Goal: Browse casually: Explore the website without a specific task or goal

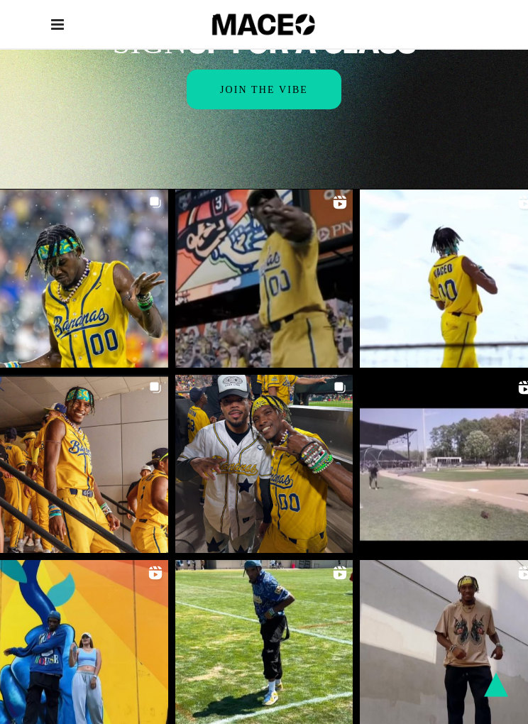
scroll to position [1697, 0]
click at [277, 194] on link at bounding box center [264, 278] width 178 height 178
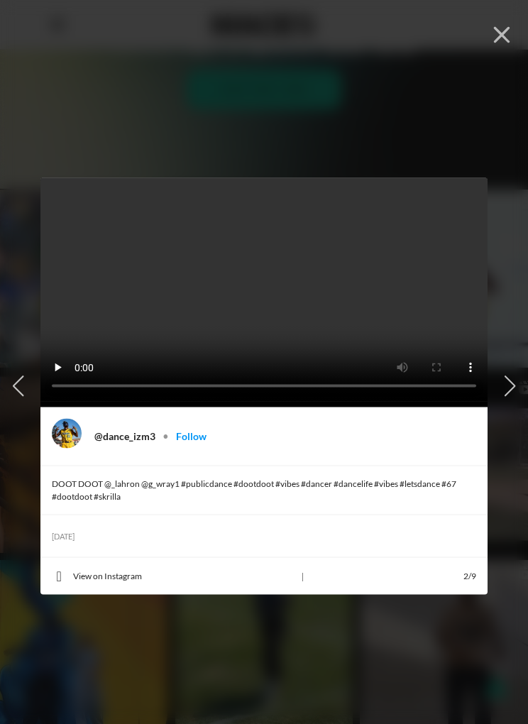
click at [270, 292] on video at bounding box center [263, 288] width 447 height 223
click at [264, 295] on video at bounding box center [263, 288] width 447 height 223
click at [513, 34] on button "button" at bounding box center [501, 33] width 31 height 31
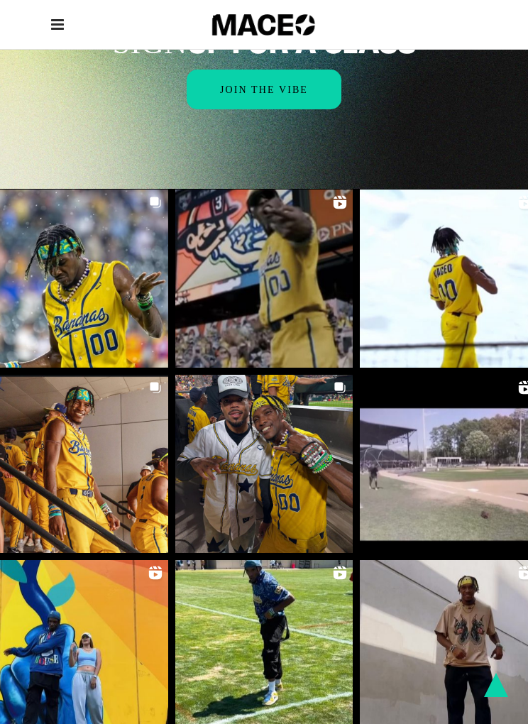
click at [56, 24] on icon at bounding box center [57, 24] width 13 height 15
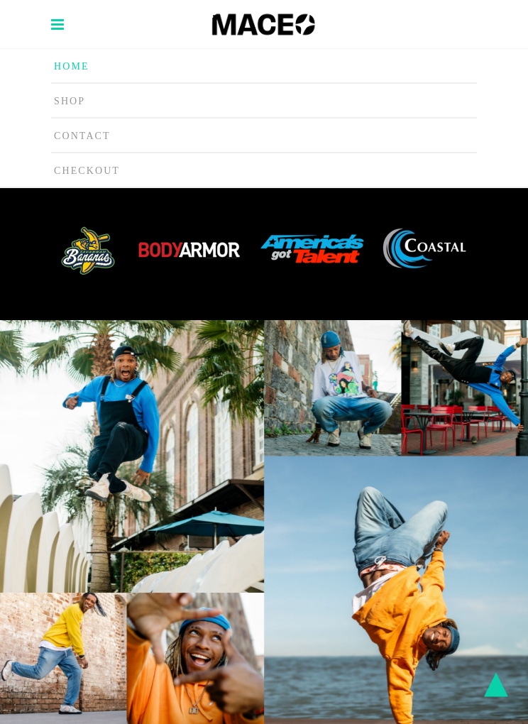
scroll to position [878, 0]
